Goal: Task Accomplishment & Management: Complete application form

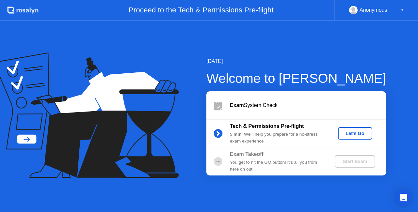
click at [358, 135] on div "Let's Go" at bounding box center [355, 133] width 29 height 5
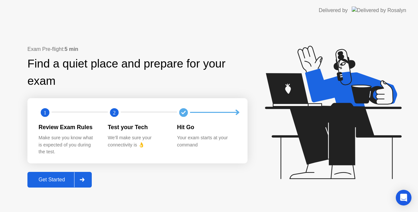
click at [69, 178] on div "Get Started" at bounding box center [51, 180] width 45 height 6
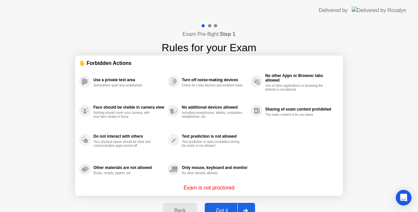
click at [226, 208] on div "Got it" at bounding box center [222, 211] width 31 height 6
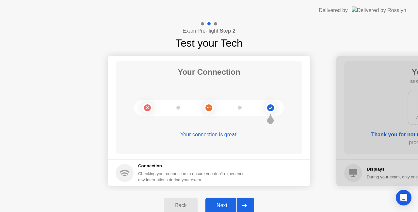
click at [229, 205] on div "Next" at bounding box center [221, 206] width 29 height 6
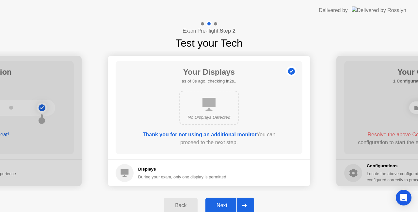
click at [223, 206] on div "Next" at bounding box center [221, 206] width 29 height 6
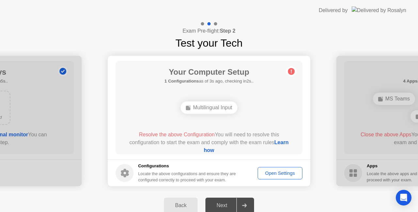
click at [200, 134] on span "Resolve the above Configuration" at bounding box center [177, 135] width 76 height 6
click at [287, 173] on div "Open Settings" at bounding box center [280, 173] width 40 height 5
click at [212, 152] on link "Learn how" at bounding box center [246, 146] width 85 height 13
click at [273, 168] on button "Open Settings" at bounding box center [280, 173] width 45 height 12
click at [276, 174] on div "Open Settings" at bounding box center [280, 173] width 40 height 5
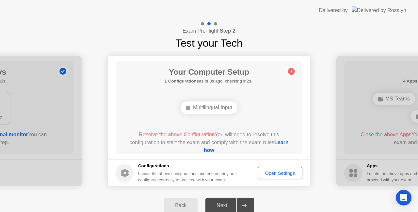
click at [266, 176] on button "Open Settings" at bounding box center [280, 173] width 45 height 12
click at [266, 176] on div "Open Settings" at bounding box center [280, 173] width 40 height 5
click at [279, 176] on div "Open Settings" at bounding box center [280, 173] width 40 height 5
click at [279, 175] on div "Open Settings" at bounding box center [280, 173] width 40 height 5
click at [279, 174] on div "Open Settings" at bounding box center [280, 173] width 40 height 5
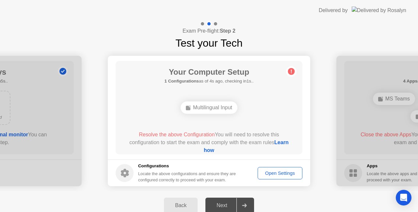
click at [278, 174] on div "Open Settings" at bounding box center [280, 173] width 40 height 5
drag, startPoint x: 185, startPoint y: 144, endPoint x: 187, endPoint y: 141, distance: 3.7
click at [187, 141] on div "Resolve the above Configuration You will need to resolve this configuration to …" at bounding box center [209, 143] width 168 height 24
drag, startPoint x: 268, startPoint y: 145, endPoint x: 259, endPoint y: 153, distance: 12.0
click at [264, 149] on div "Resolve the above Configuration You will need to resolve this configuration to …" at bounding box center [209, 143] width 168 height 24
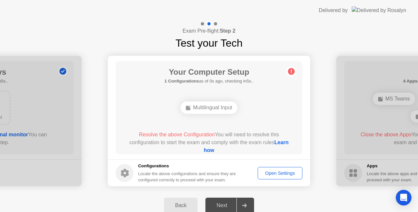
click at [280, 180] on footer "Configurations Locate the above configurations and ensure they are configured c…" at bounding box center [209, 173] width 202 height 27
click at [285, 177] on button "Open Settings" at bounding box center [280, 173] width 45 height 12
drag, startPoint x: 285, startPoint y: 177, endPoint x: 295, endPoint y: 188, distance: 14.8
click at [291, 180] on footer "Configurations Locate the above configurations and ensure they are configured c…" at bounding box center [209, 173] width 202 height 27
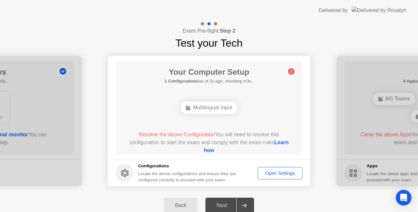
click at [284, 176] on div "Open Settings" at bounding box center [280, 173] width 40 height 5
click at [269, 177] on button "Open Settings" at bounding box center [280, 173] width 45 height 12
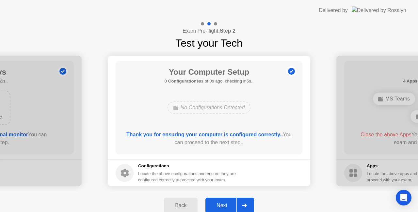
click at [225, 204] on div "Next" at bounding box center [221, 206] width 29 height 6
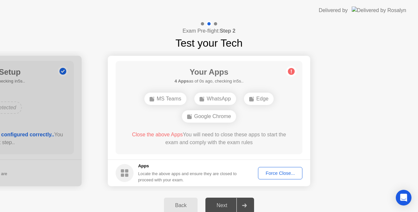
click at [269, 173] on div "Force Close..." at bounding box center [280, 173] width 40 height 5
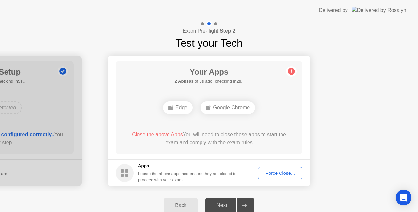
click at [289, 171] on div "Force Close..." at bounding box center [280, 173] width 40 height 5
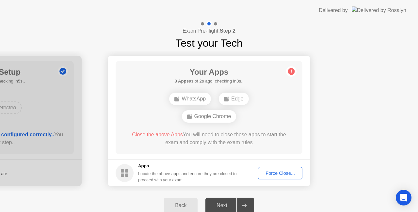
click at [274, 172] on div "Force Close..." at bounding box center [280, 173] width 40 height 5
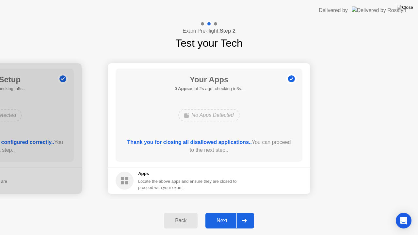
click at [222, 212] on div "Next" at bounding box center [221, 221] width 29 height 6
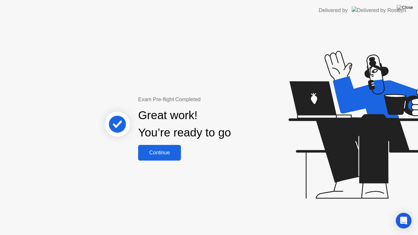
click at [174, 156] on div "Continue" at bounding box center [159, 153] width 39 height 6
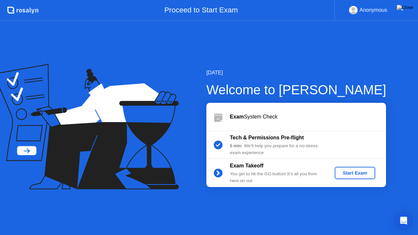
click at [353, 171] on div "Start Exam" at bounding box center [354, 172] width 35 height 5
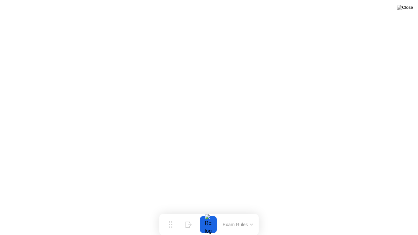
click at [404, 12] on button at bounding box center [405, 7] width 20 height 8
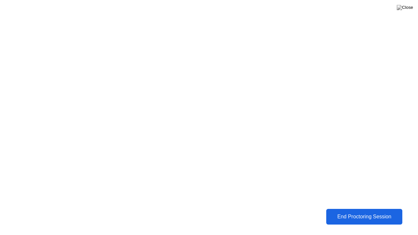
click at [345, 212] on div "End Proctoring Session" at bounding box center [364, 217] width 72 height 6
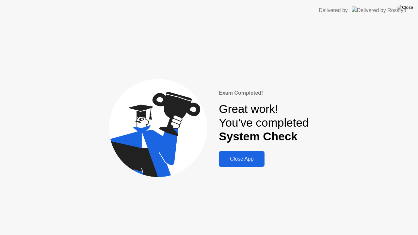
click at [255, 165] on button "Close App" at bounding box center [242, 159] width 46 height 16
